Goal: Navigation & Orientation: Find specific page/section

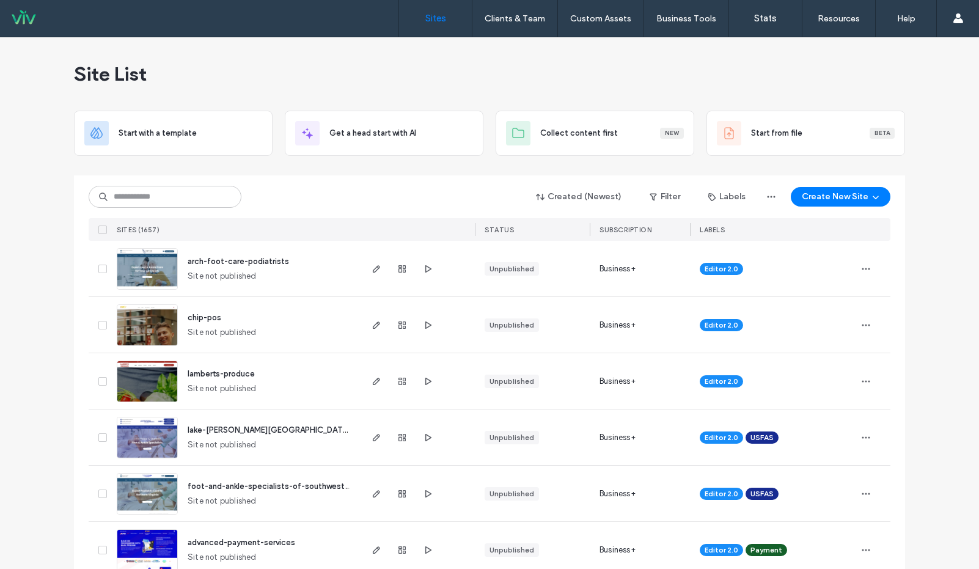
click at [153, 271] on img at bounding box center [147, 290] width 60 height 83
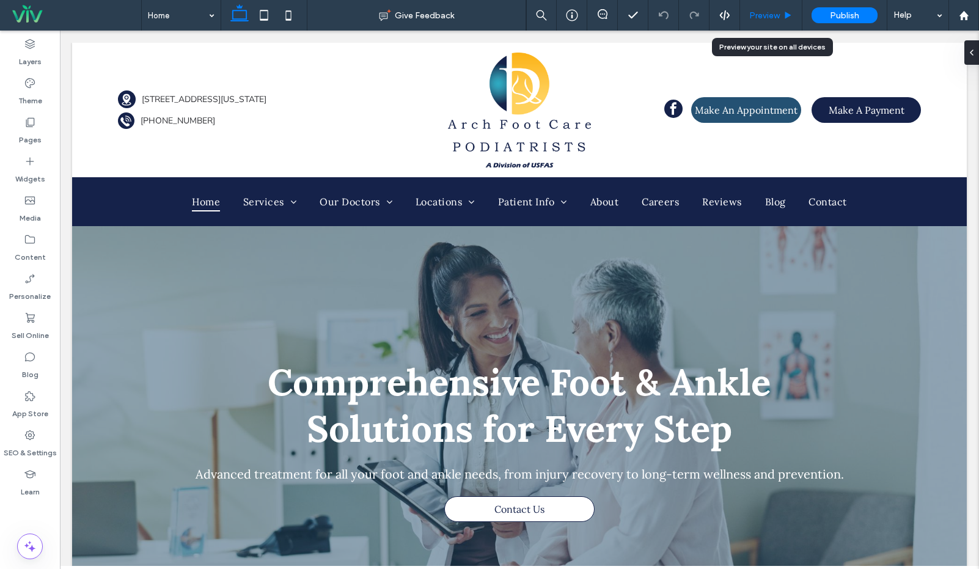
click at [791, 12] on icon at bounding box center [787, 15] width 9 height 9
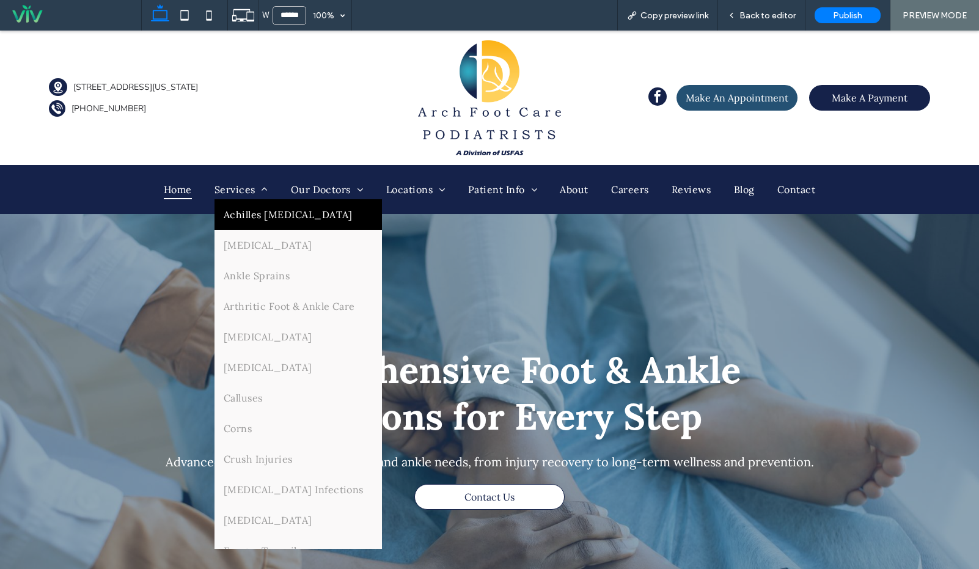
click at [252, 216] on span "Achilles [MEDICAL_DATA]" at bounding box center [288, 214] width 129 height 12
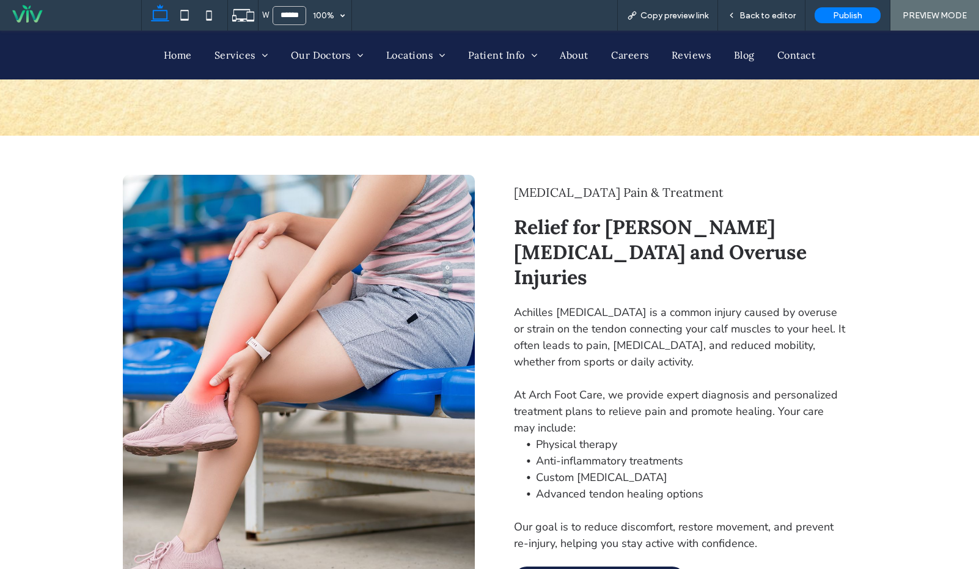
scroll to position [114, 0]
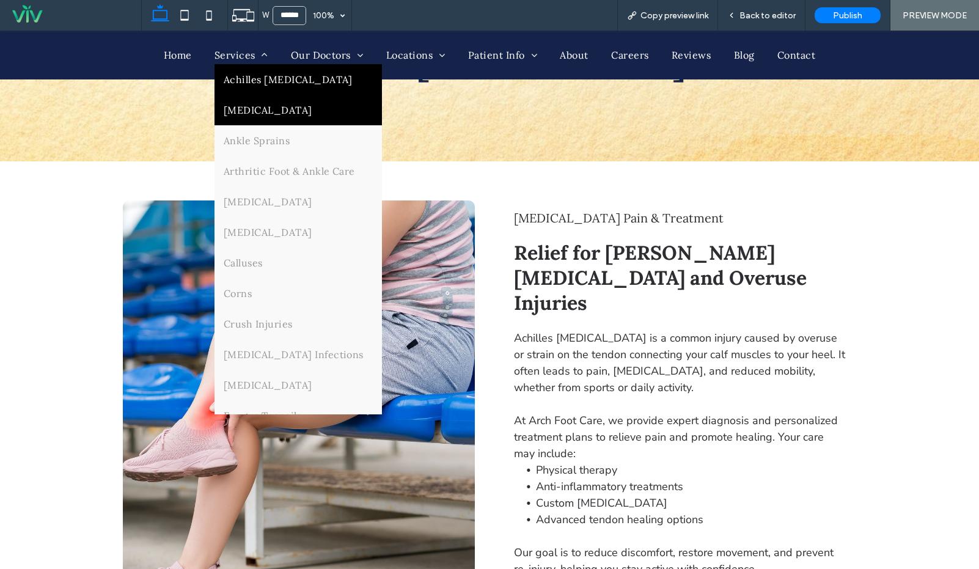
click at [254, 108] on span "[MEDICAL_DATA]" at bounding box center [268, 110] width 89 height 12
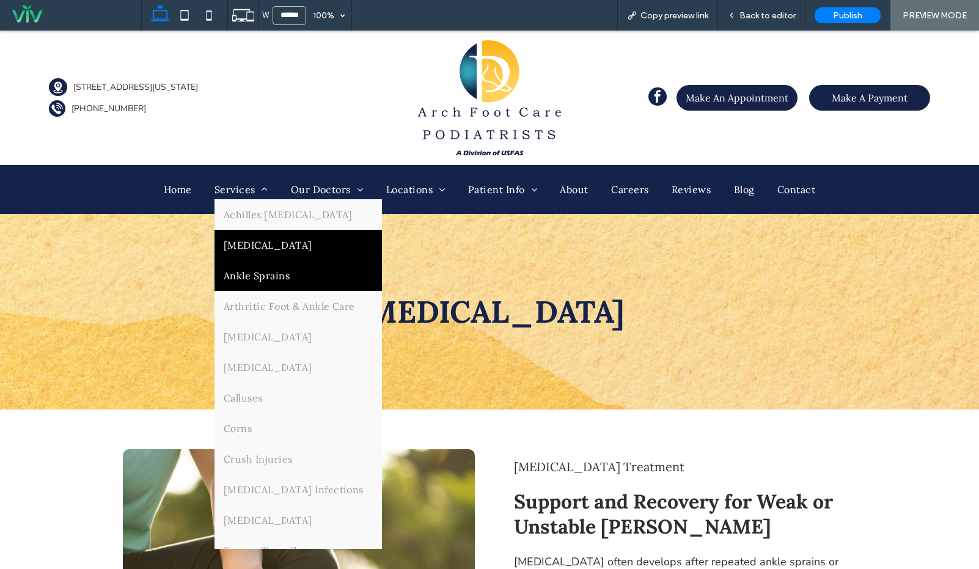
click at [248, 272] on span "Ankle Sprains" at bounding box center [257, 275] width 66 height 12
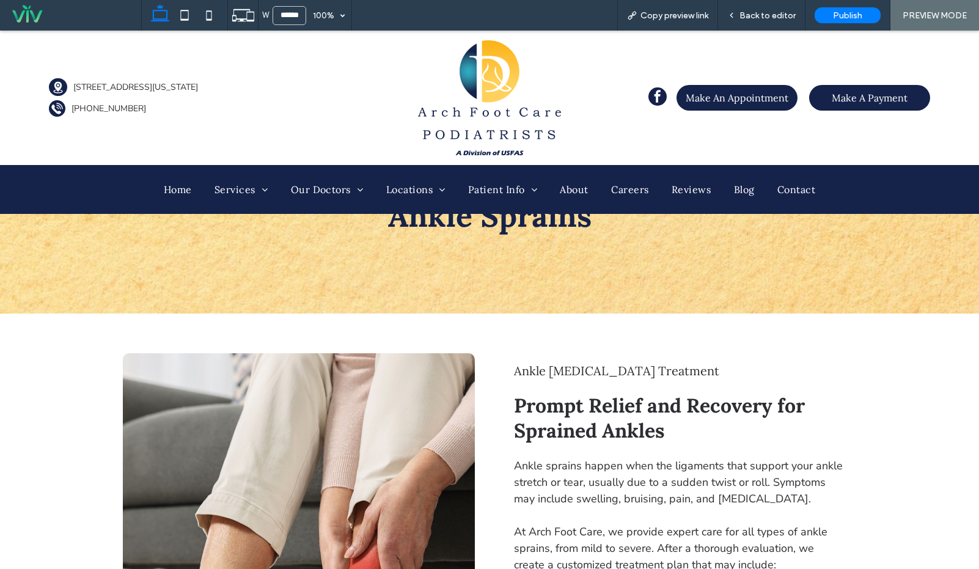
scroll to position [190, 0]
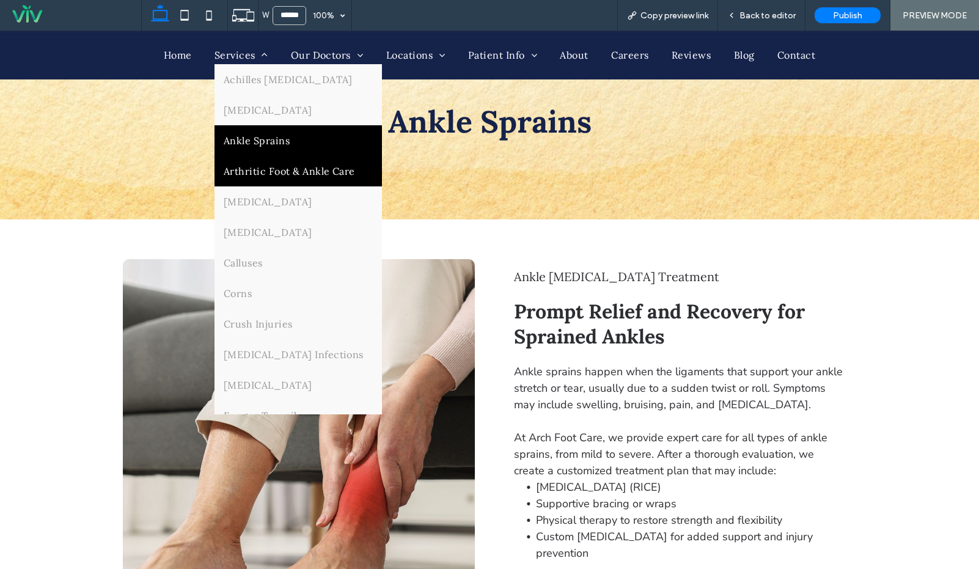
click at [265, 167] on link "Arthritic Foot & Ankle Care" at bounding box center [297, 171] width 167 height 31
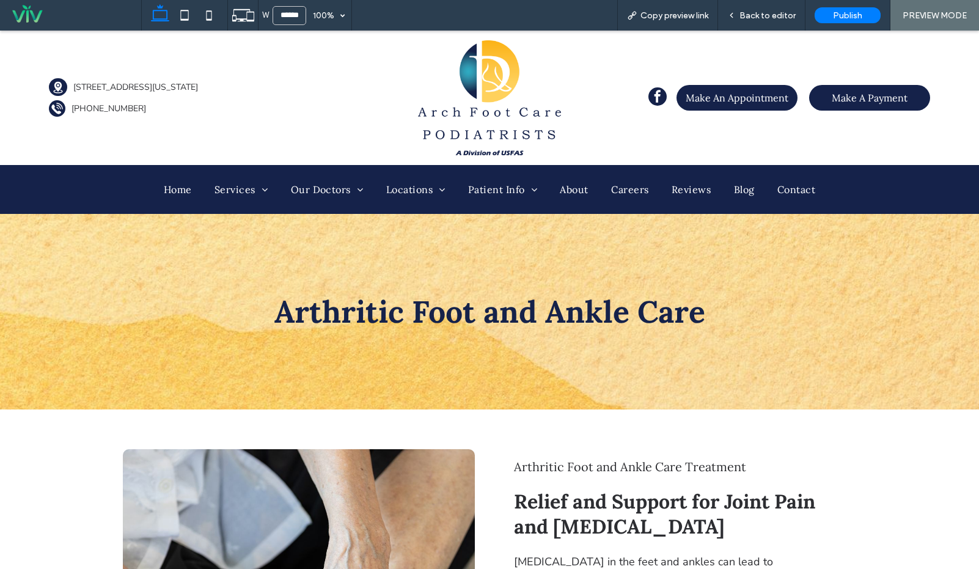
drag, startPoint x: 271, startPoint y: 330, endPoint x: 122, endPoint y: 293, distance: 153.8
click at [260, 326] on ul "Achilles Tendonitis Ankle Instability Ankle Sprains Arthritic Foot & Ankle Care…" at bounding box center [297, 368] width 167 height 350
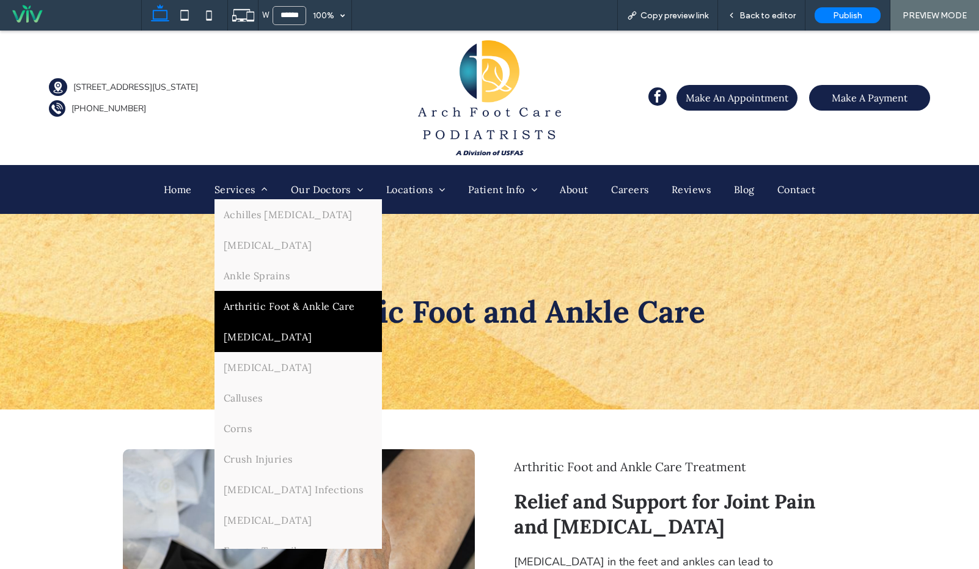
click at [290, 337] on span "[MEDICAL_DATA]" at bounding box center [268, 336] width 89 height 12
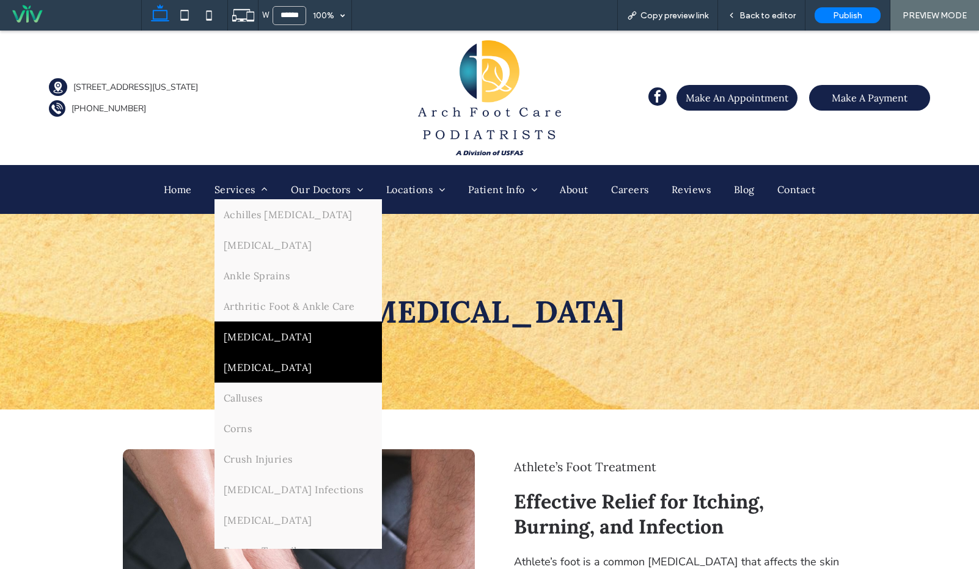
click at [252, 369] on span "[MEDICAL_DATA]" at bounding box center [268, 367] width 89 height 12
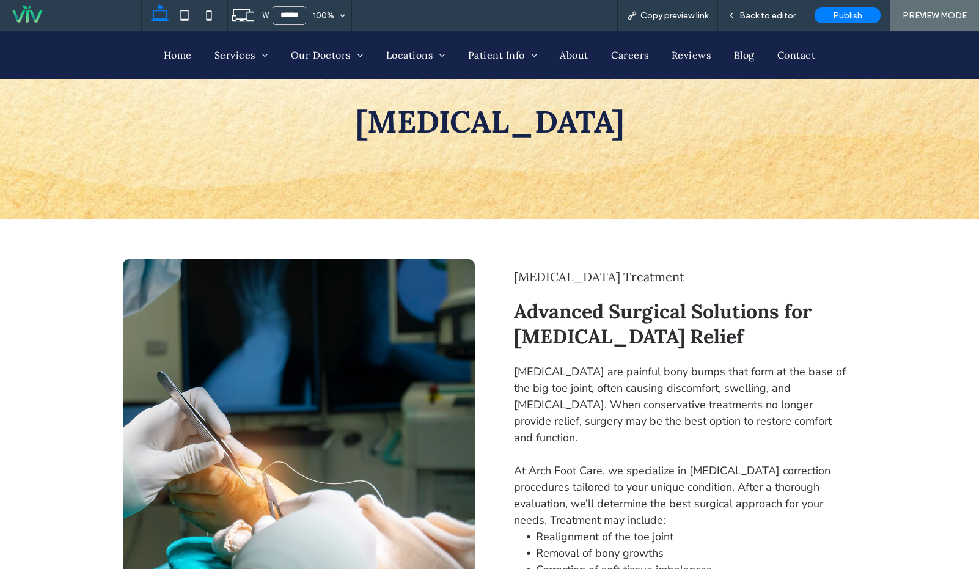
scroll to position [137, 0]
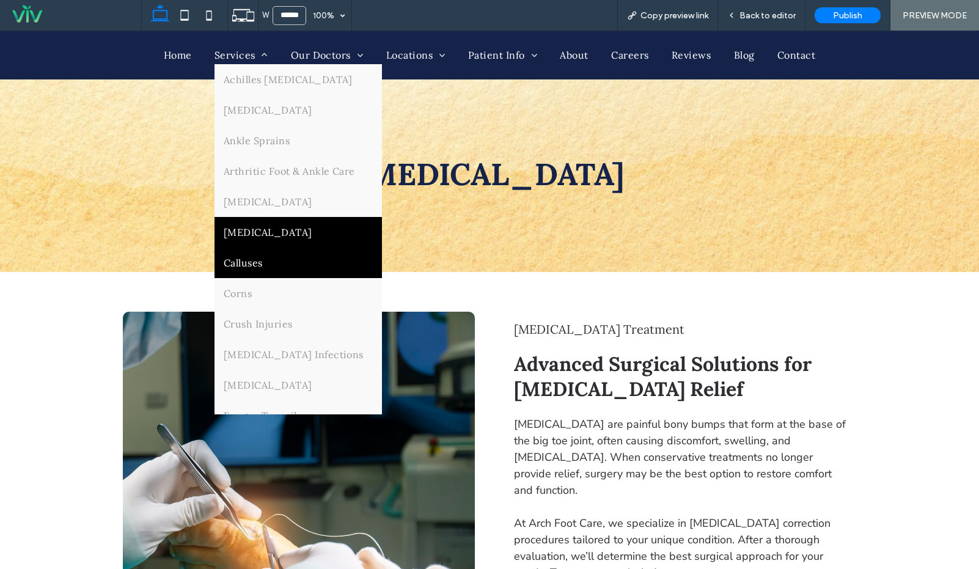
click at [269, 276] on link "Calluses" at bounding box center [297, 262] width 167 height 31
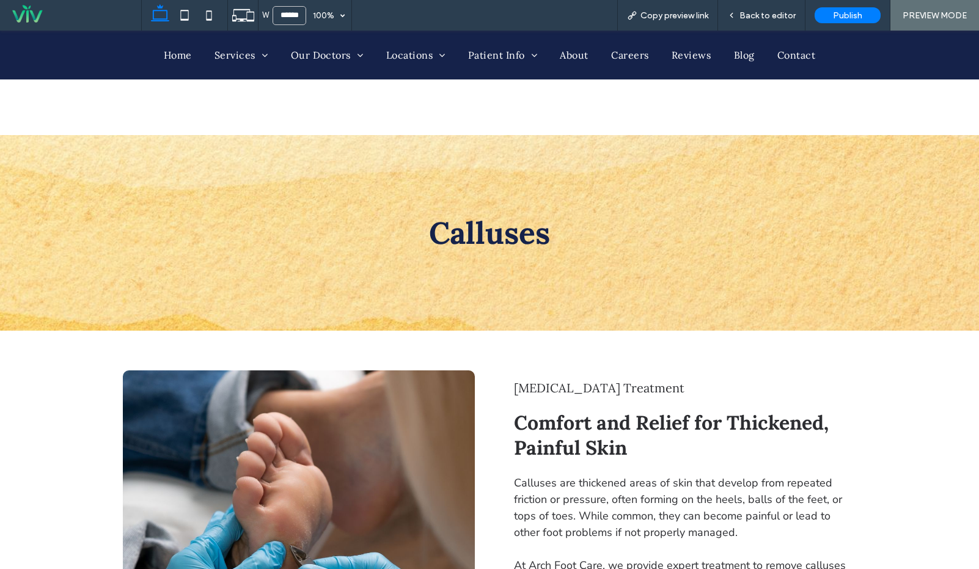
scroll to position [155, 0]
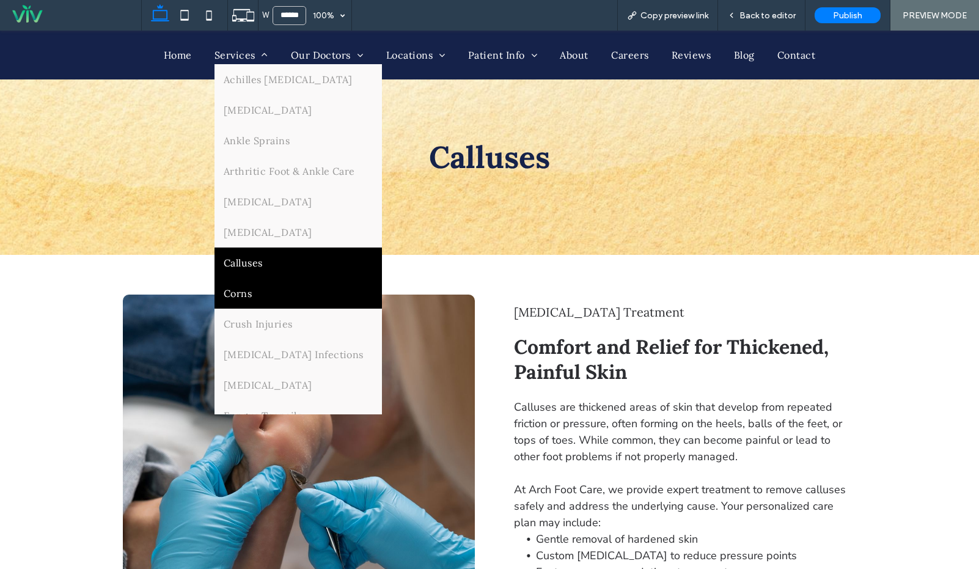
click at [271, 308] on link "Corns" at bounding box center [297, 293] width 167 height 31
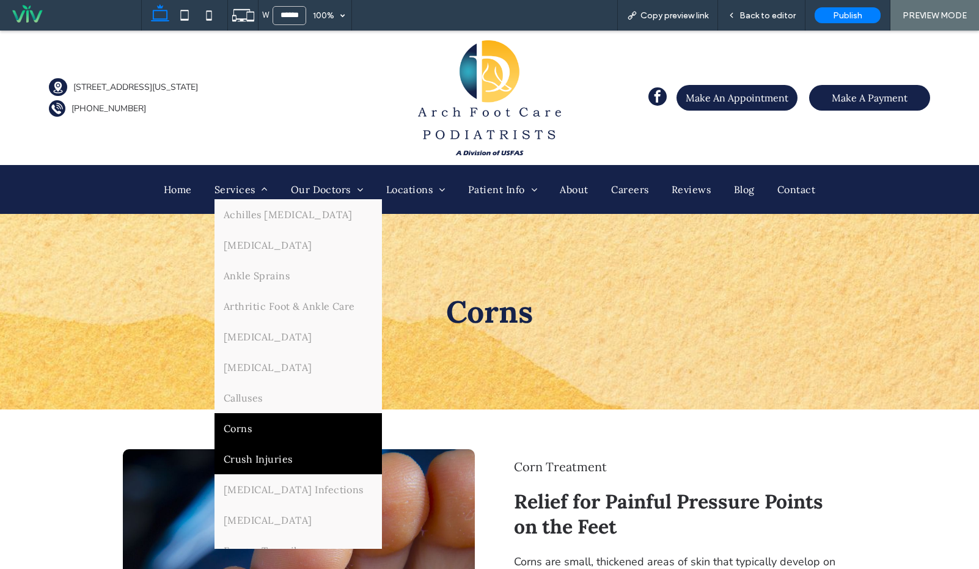
click at [256, 474] on link "Crush Injuries" at bounding box center [297, 458] width 167 height 31
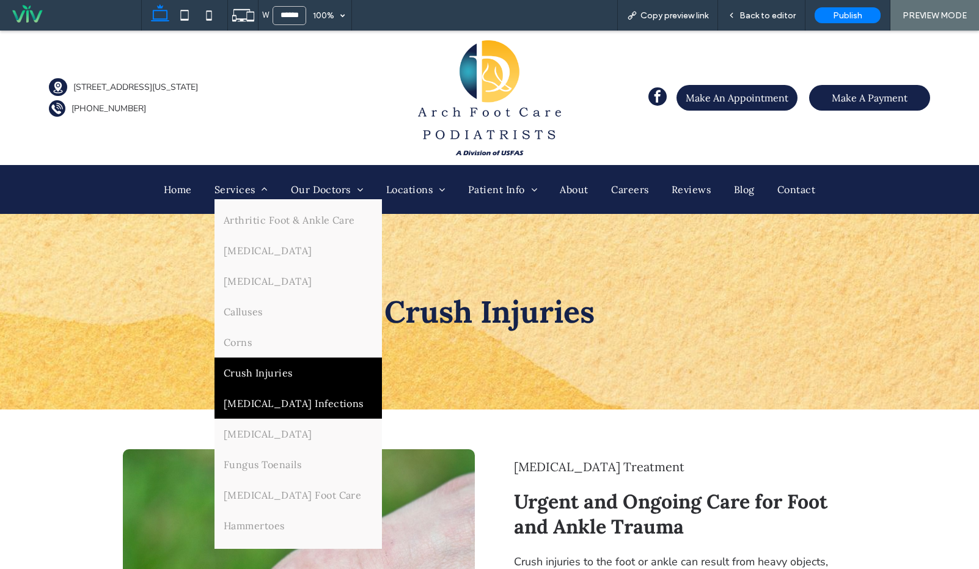
scroll to position [89, 0]
click at [259, 406] on span "[MEDICAL_DATA] Infections" at bounding box center [294, 400] width 140 height 12
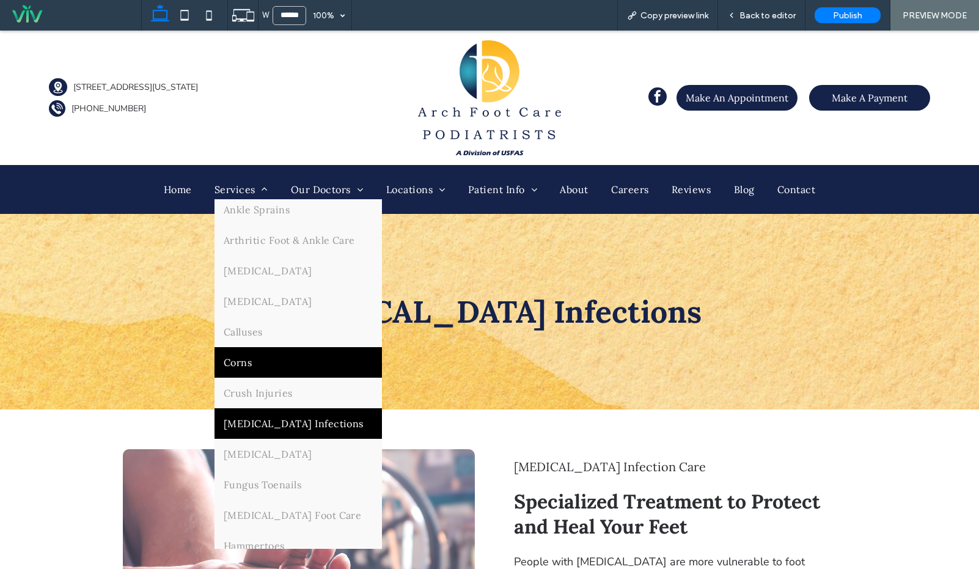
scroll to position [90, 0]
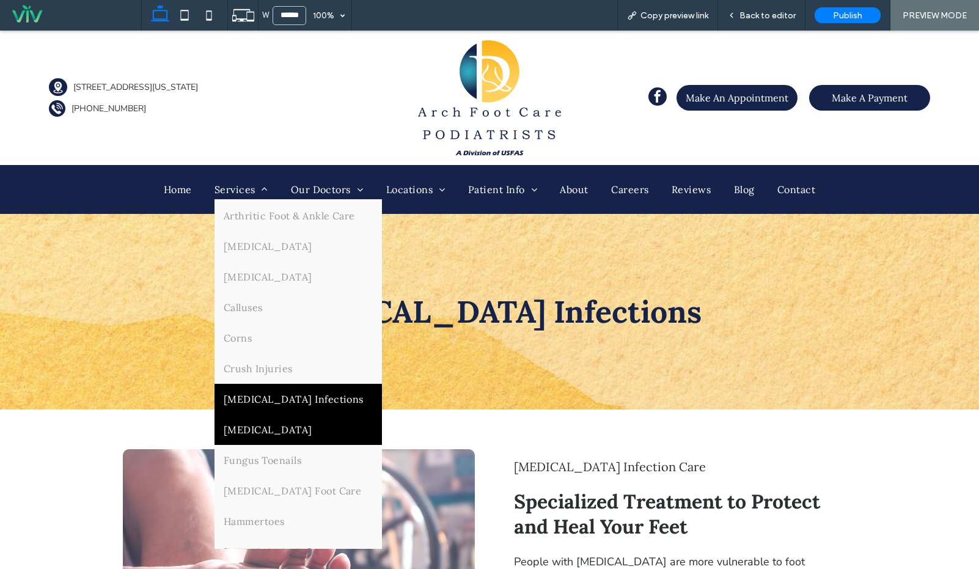
click at [276, 436] on link "[MEDICAL_DATA]" at bounding box center [297, 429] width 167 height 31
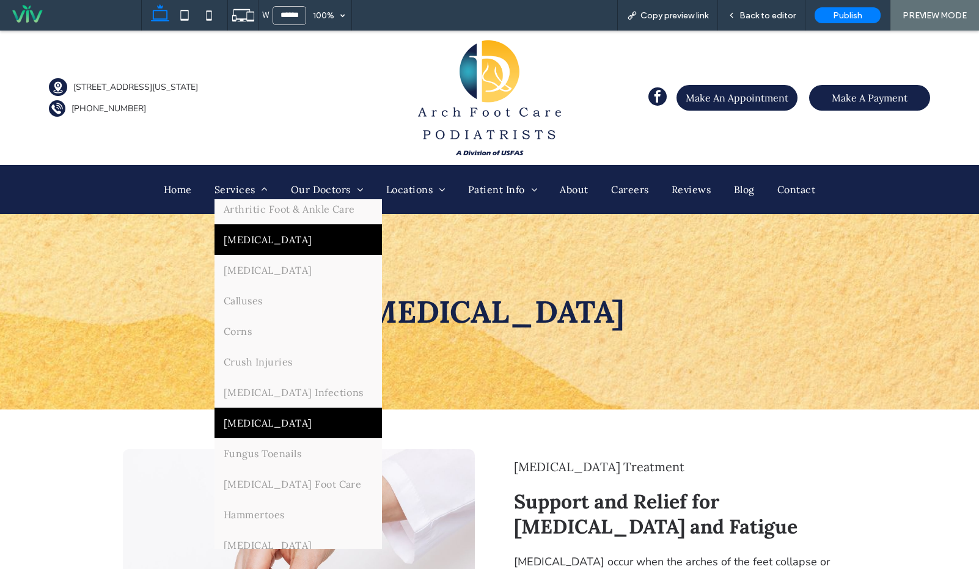
scroll to position [108, 0]
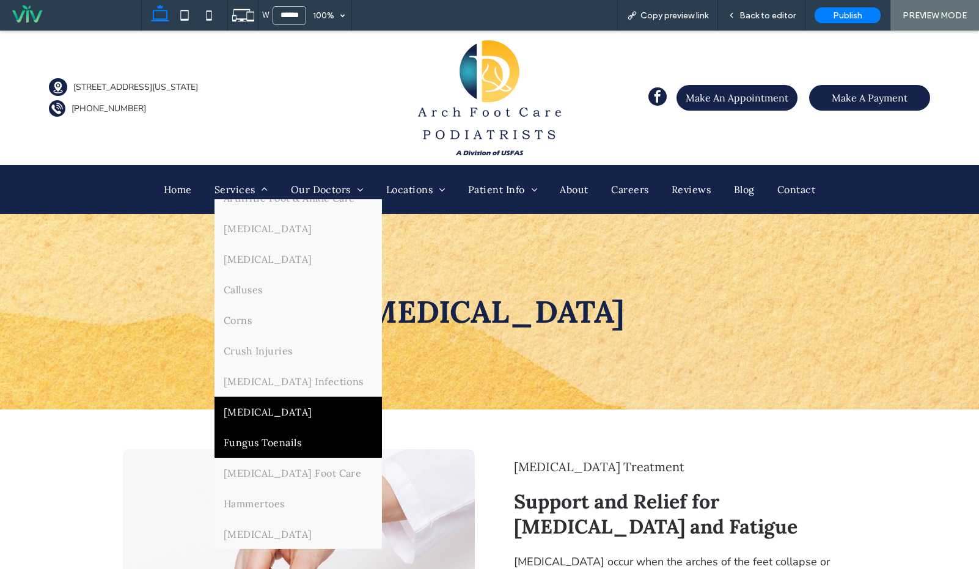
click at [258, 458] on link "Fungus Toenails" at bounding box center [297, 442] width 167 height 31
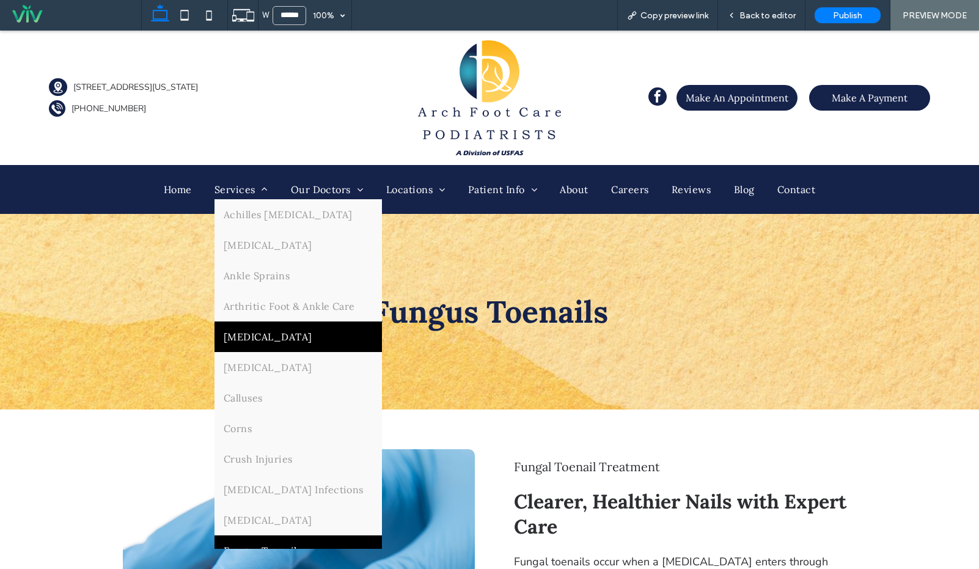
click at [274, 341] on span "[MEDICAL_DATA]" at bounding box center [268, 336] width 89 height 12
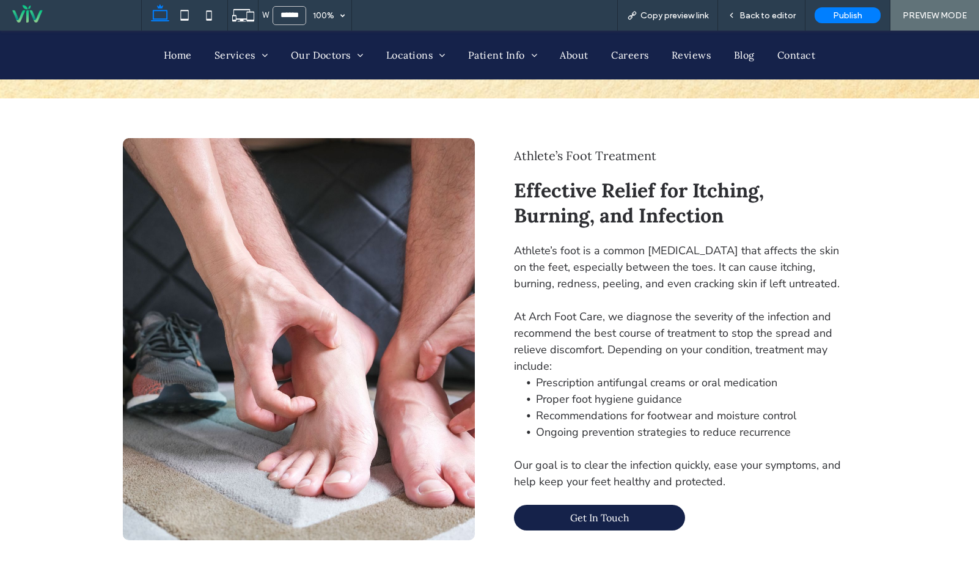
scroll to position [357, 0]
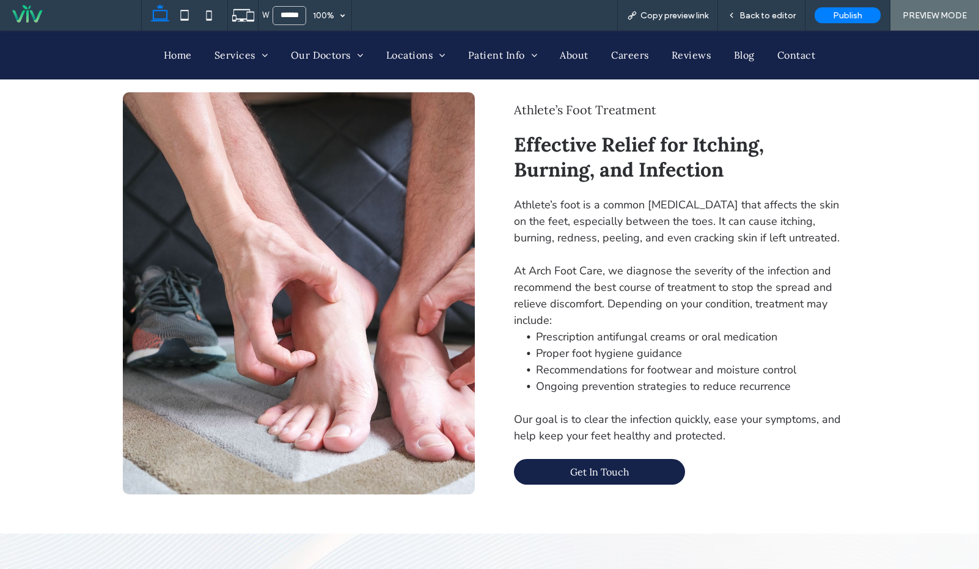
click at [312, 220] on div at bounding box center [299, 293] width 352 height 402
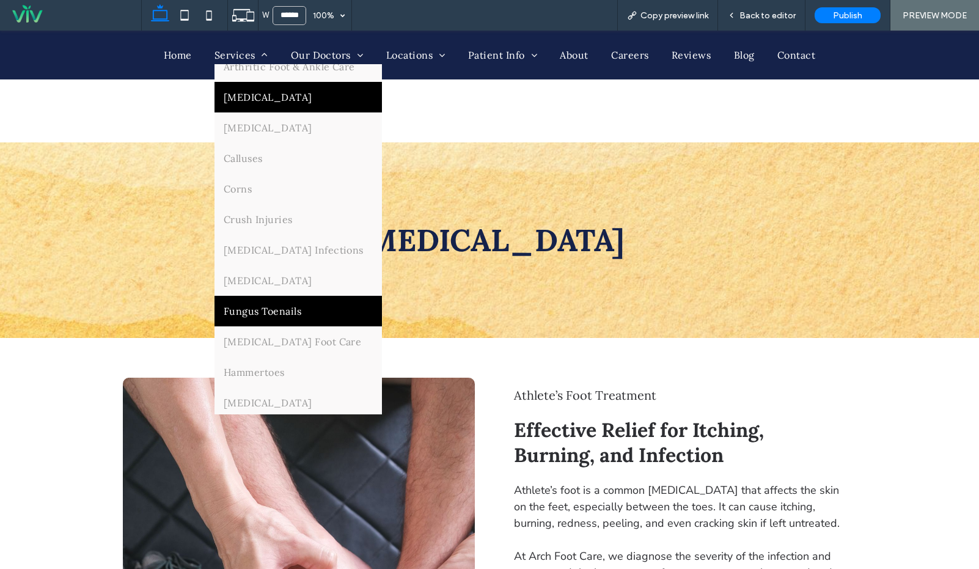
scroll to position [106, 0]
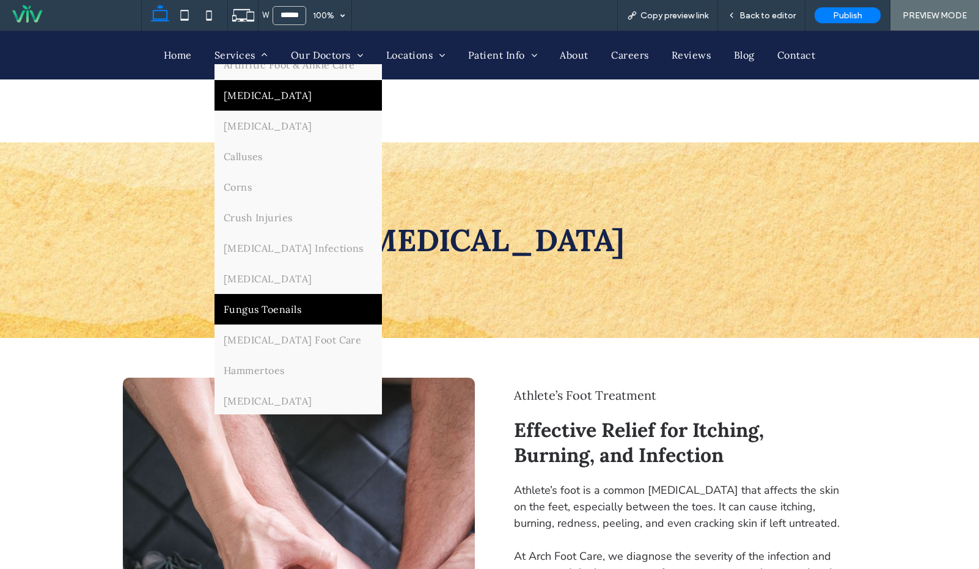
click at [259, 315] on span "Fungus Toenails" at bounding box center [263, 309] width 78 height 12
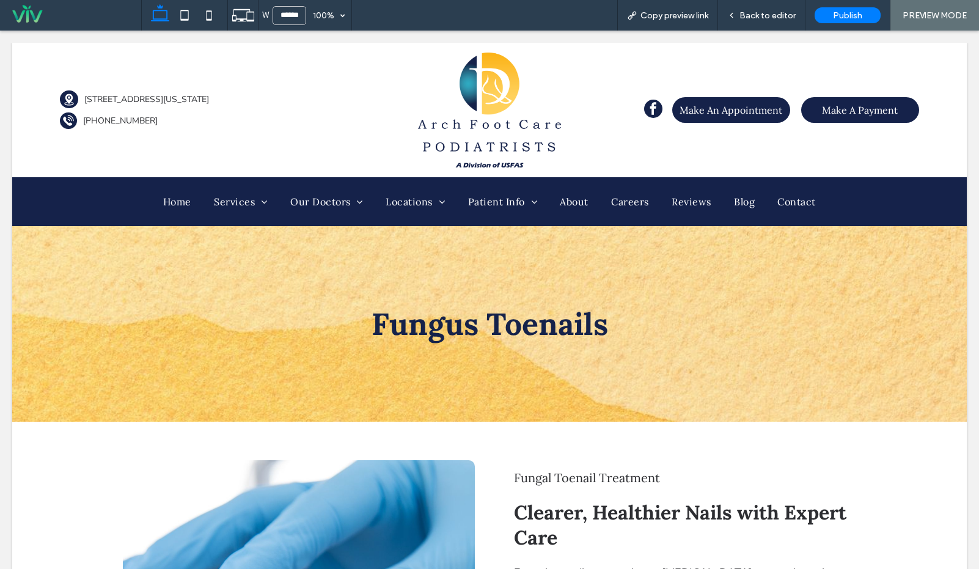
scroll to position [0, 0]
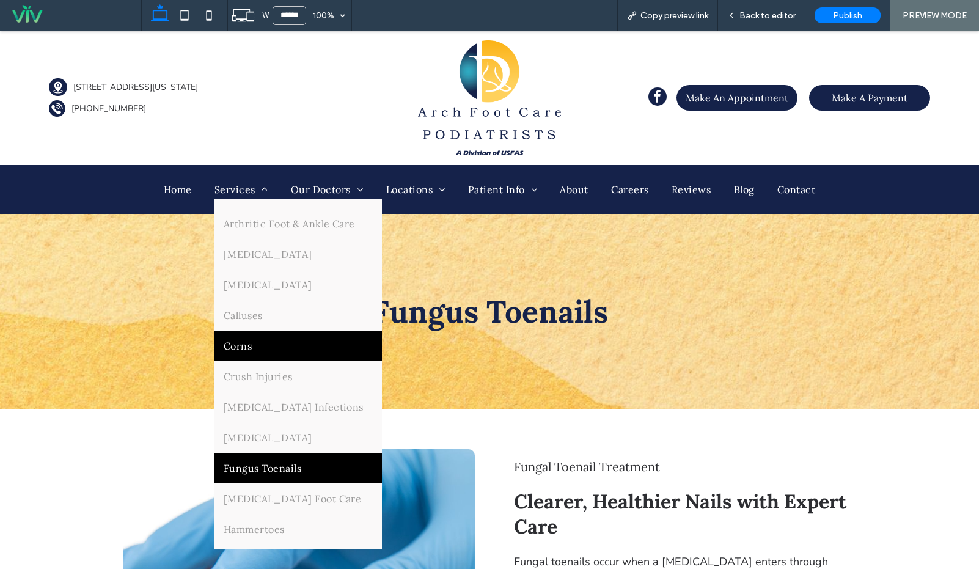
scroll to position [83, 0]
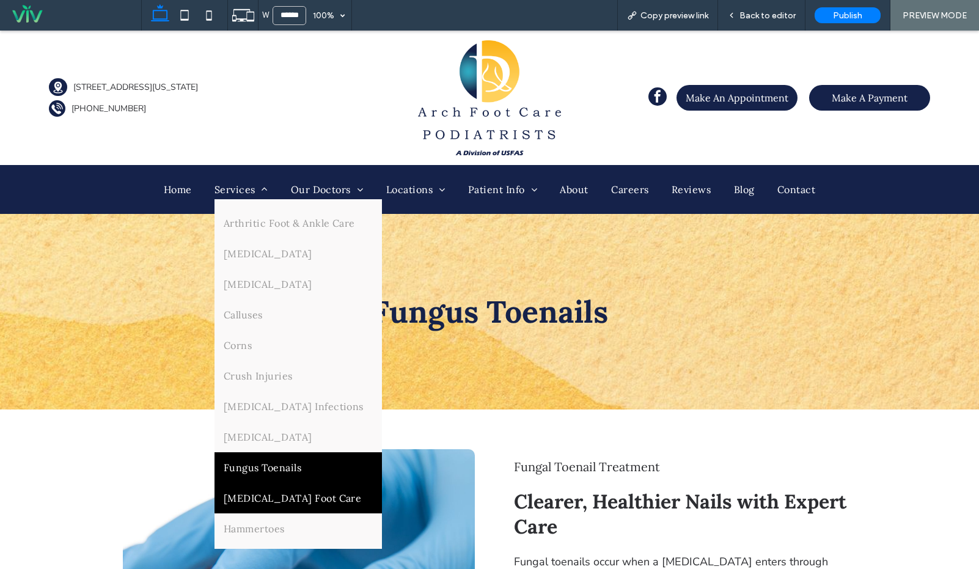
click at [301, 504] on span "[MEDICAL_DATA] Foot Care" at bounding box center [293, 498] width 138 height 12
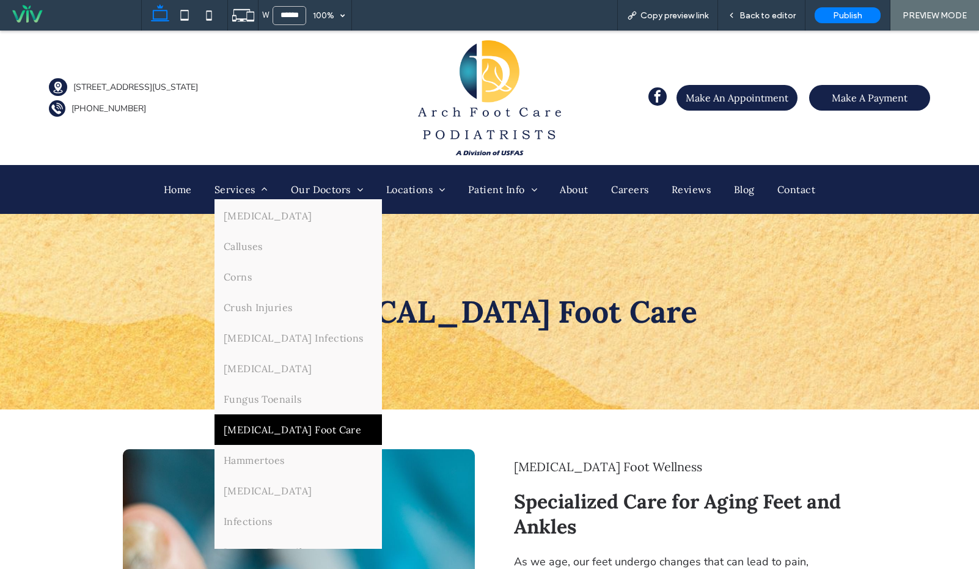
scroll to position [170, 0]
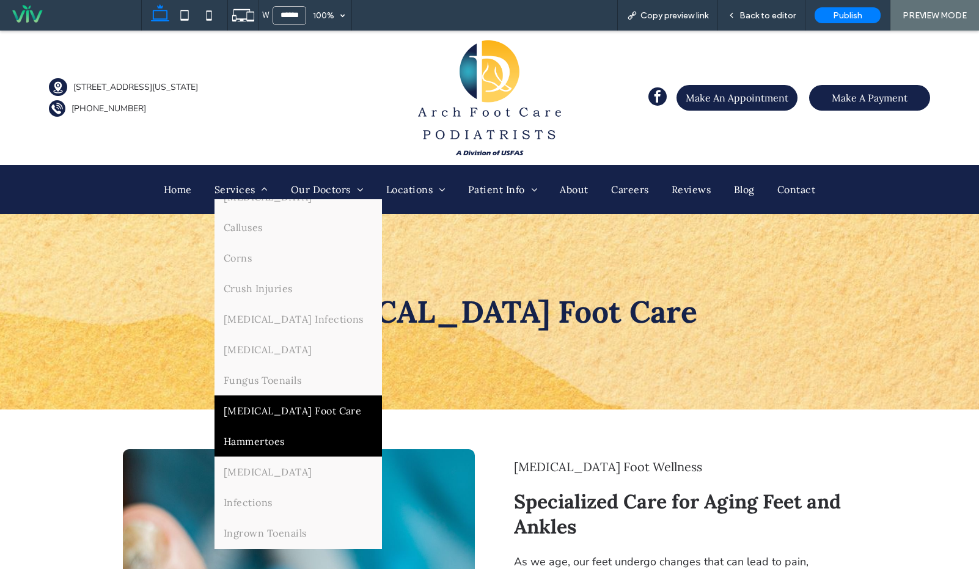
drag, startPoint x: 277, startPoint y: 447, endPoint x: 54, endPoint y: 442, distance: 223.6
click at [277, 447] on link "Hammertoes" at bounding box center [297, 441] width 167 height 31
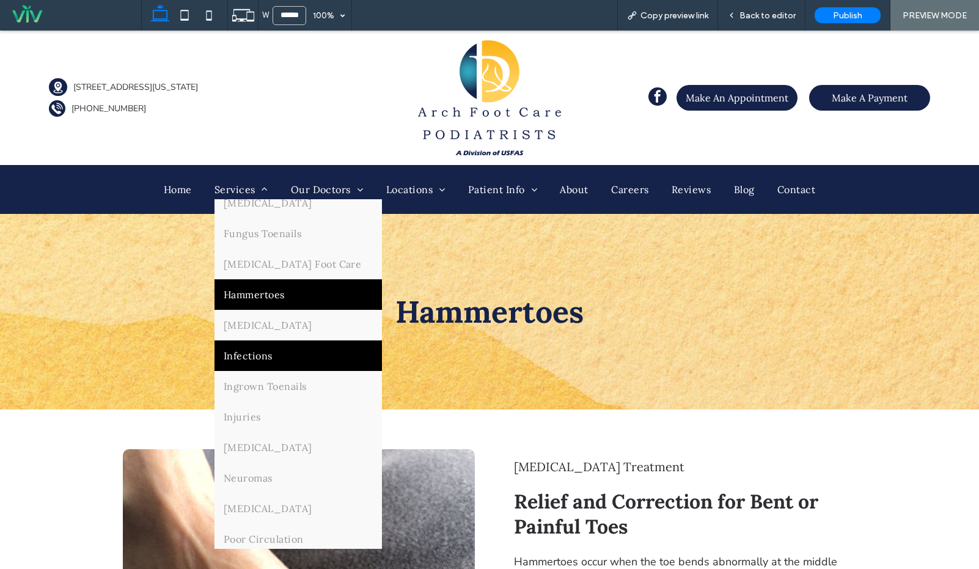
scroll to position [318, 0]
click at [284, 370] on link "Infections" at bounding box center [297, 355] width 167 height 31
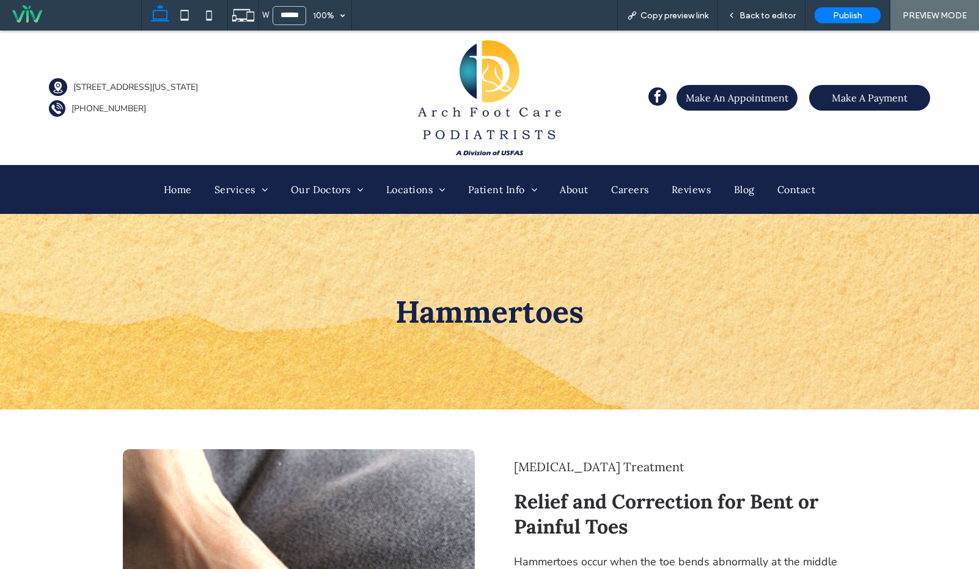
drag, startPoint x: 224, startPoint y: 194, endPoint x: 216, endPoint y: 298, distance: 104.2
click at [224, 194] on div at bounding box center [489, 284] width 979 height 569
click at [227, 356] on div at bounding box center [489, 284] width 979 height 569
